Goal: Transaction & Acquisition: Obtain resource

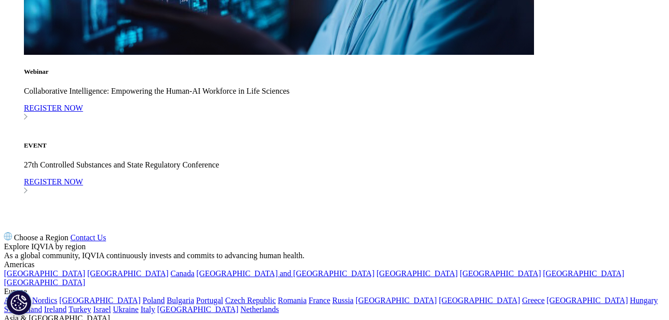
scroll to position [3612, 0]
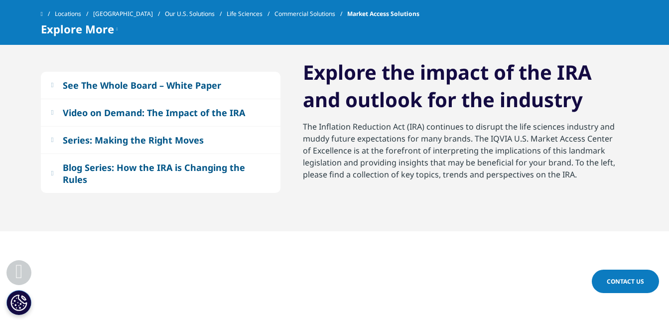
scroll to position [1083, 0]
drag, startPoint x: 119, startPoint y: 87, endPoint x: 80, endPoint y: 91, distance: 39.0
click at [80, 91] on div "See The Whole Board – White Paper" at bounding box center [142, 86] width 158 height 12
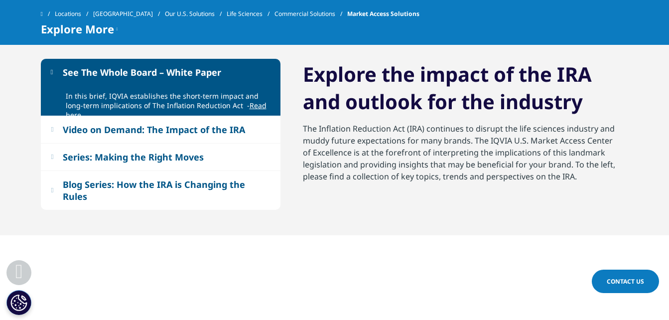
click at [80, 91] on div "In this brief, IQVIA establishes the short-term impact and long-term implicatio…" at bounding box center [161, 101] width 240 height 30
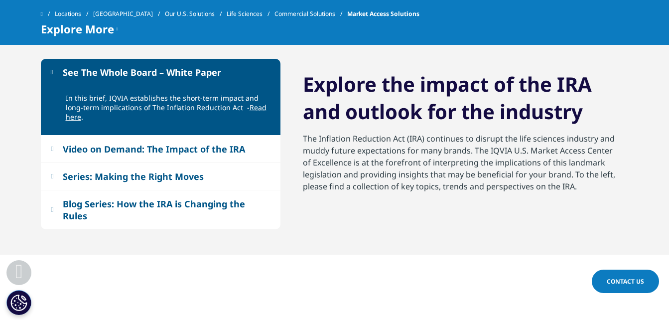
click at [252, 107] on link "Read here" at bounding box center [166, 112] width 201 height 19
click at [186, 163] on button "Series: Making the Right Moves" at bounding box center [161, 176] width 240 height 27
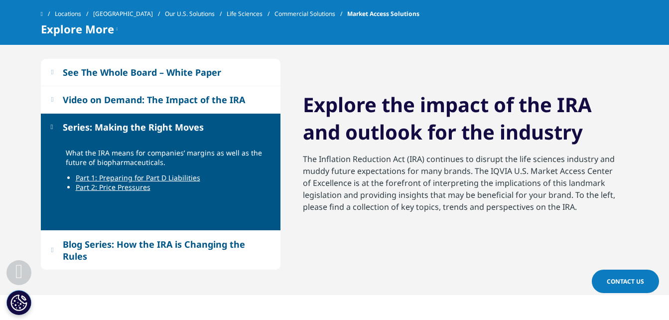
click at [156, 176] on link "Part 1: Preparing for Part D Liabilities" at bounding box center [138, 177] width 124 height 9
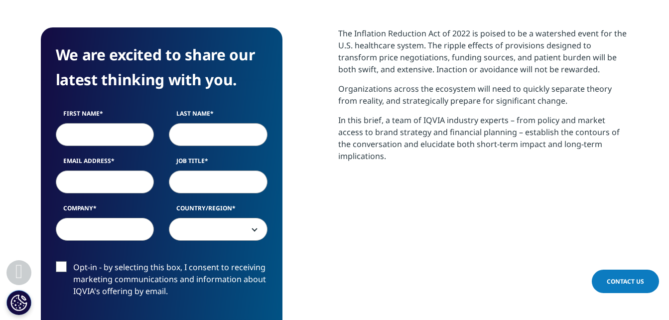
scroll to position [389, 0]
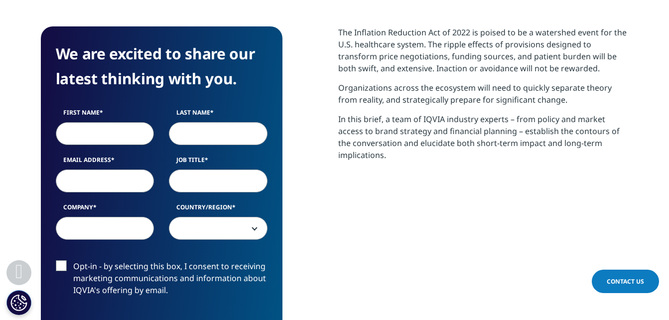
click at [111, 140] on input "First Name" at bounding box center [105, 133] width 99 height 23
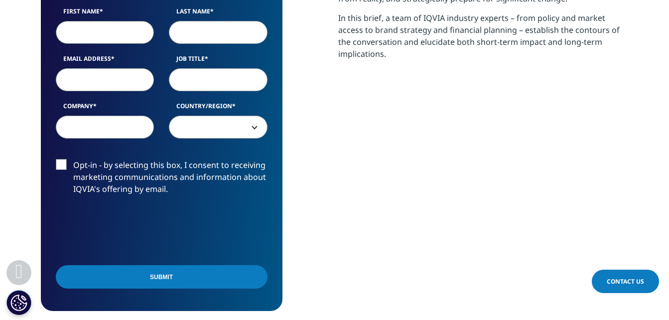
scroll to position [466, 0]
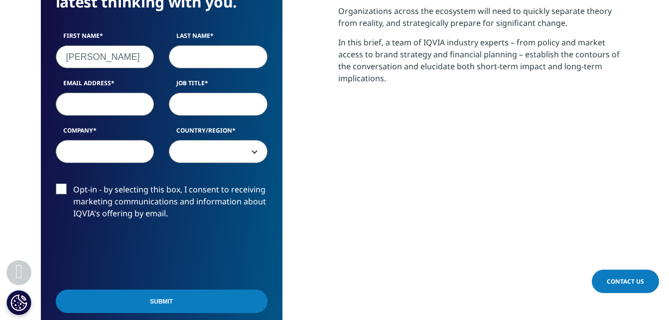
type input "[PERSON_NAME]"
click at [213, 53] on input "Last Name" at bounding box center [218, 56] width 99 height 23
type input "patil"
click at [209, 101] on input "Job Title" at bounding box center [218, 104] width 99 height 23
type input "intern"
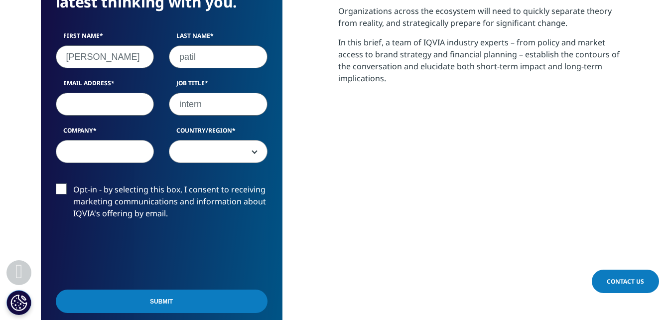
click at [95, 102] on input "Email Address" at bounding box center [105, 104] width 99 height 23
type input "[PERSON_NAME][EMAIL_ADDRESS][DOMAIN_NAME]"
click at [105, 154] on input "Company" at bounding box center [105, 151] width 99 height 23
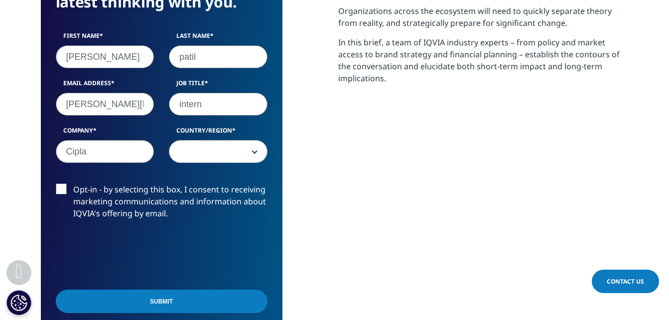
type input "Cipla"
click at [235, 158] on span at bounding box center [218, 151] width 98 height 23
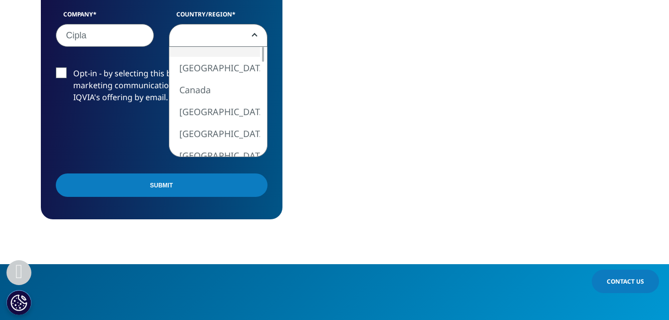
scroll to position [584, 0]
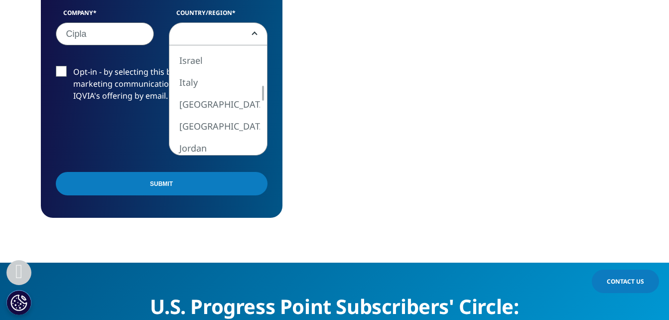
select select "[GEOGRAPHIC_DATA]"
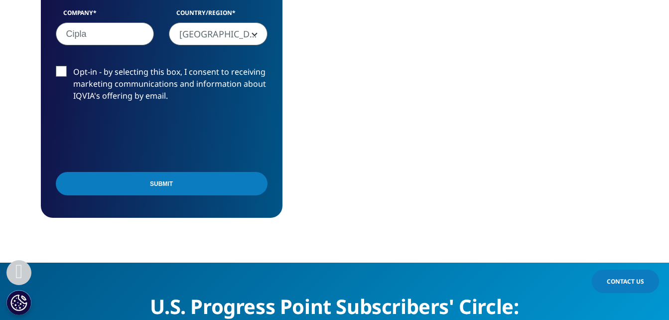
click at [187, 186] on input "Submit" at bounding box center [162, 183] width 212 height 23
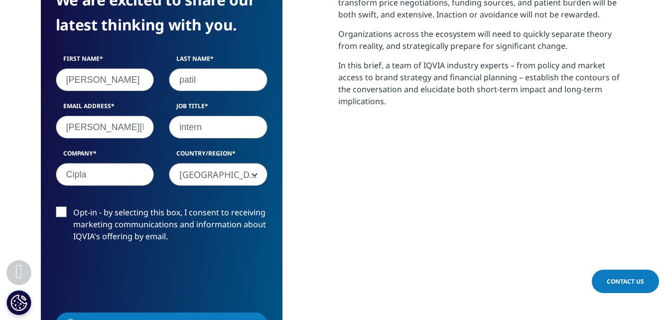
scroll to position [431, 0]
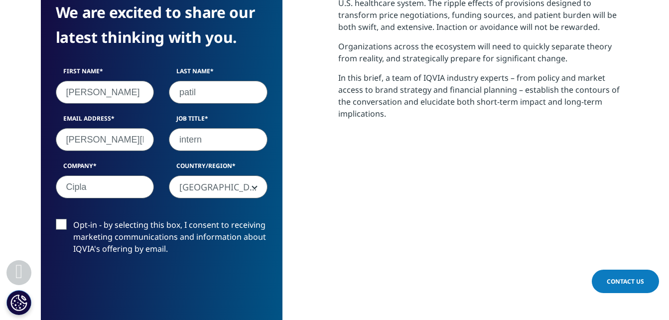
click at [62, 226] on label "Opt-in - by selecting this box, I consent to receiving marketing communications…" at bounding box center [162, 239] width 212 height 41
click at [73, 219] on input "Opt-in - by selecting this box, I consent to receiving marketing communications…" at bounding box center [73, 219] width 0 height 0
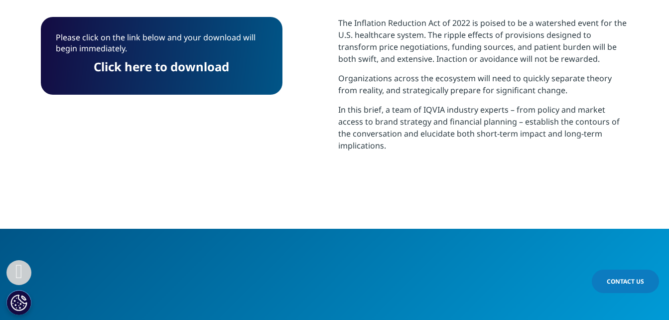
scroll to position [396, 0]
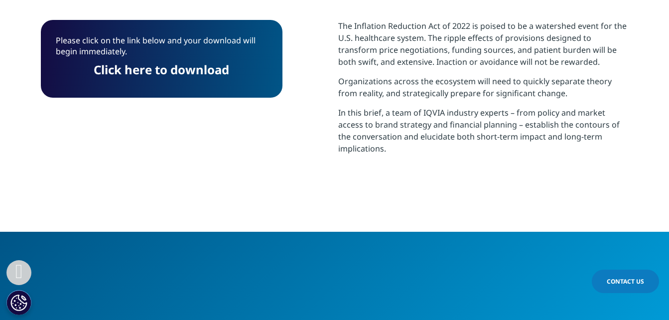
click at [181, 63] on link "Click here to download" at bounding box center [161, 69] width 135 height 16
